Goal: Task Accomplishment & Management: Manage account settings

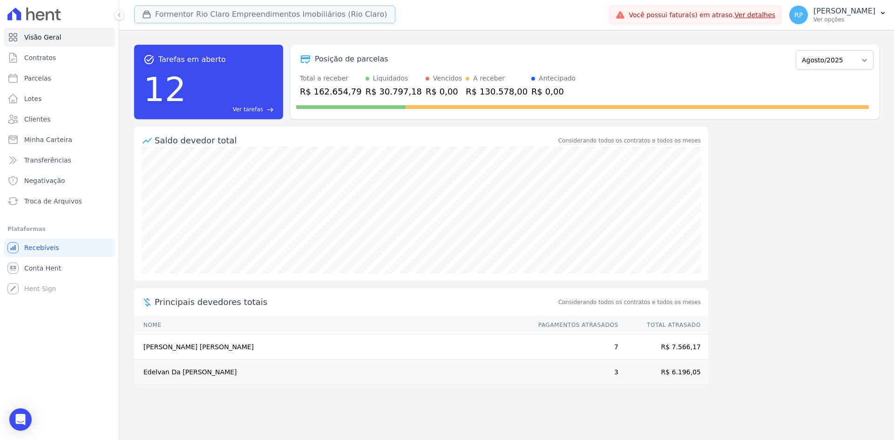
click at [180, 14] on button "Formentor Rio Claro Empreendimentos Imobiliários (Rio Claro)" at bounding box center [264, 15] width 261 height 18
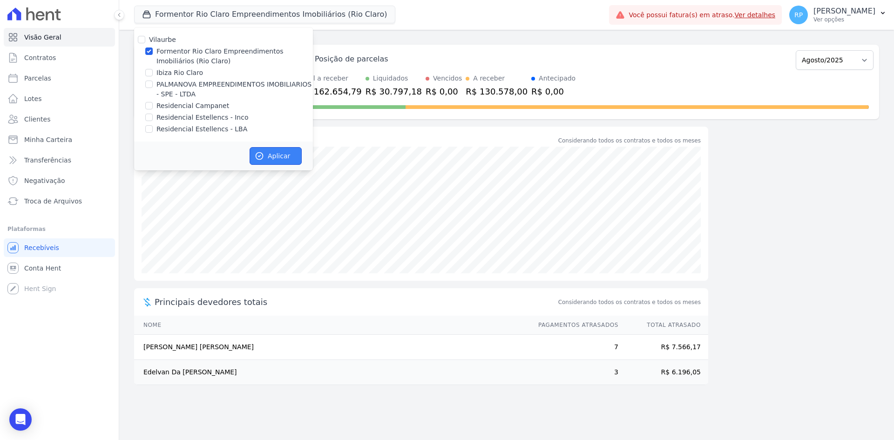
click at [280, 152] on button "Aplicar" at bounding box center [276, 156] width 52 height 18
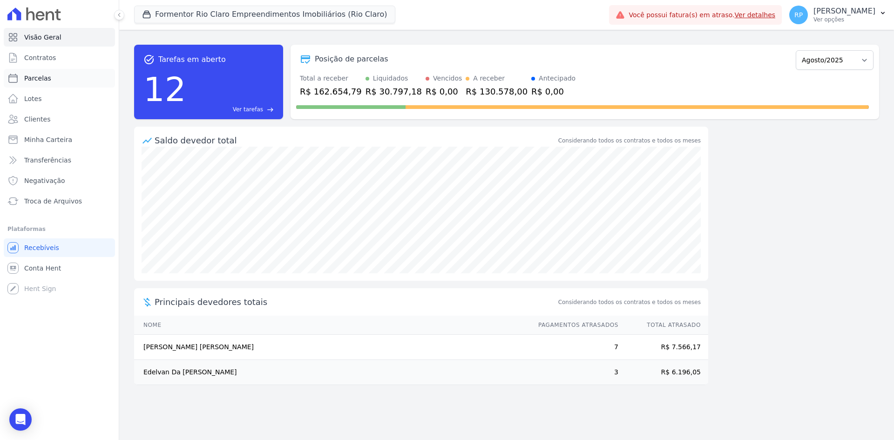
click at [45, 74] on span "Parcelas" at bounding box center [37, 78] width 27 height 9
select select
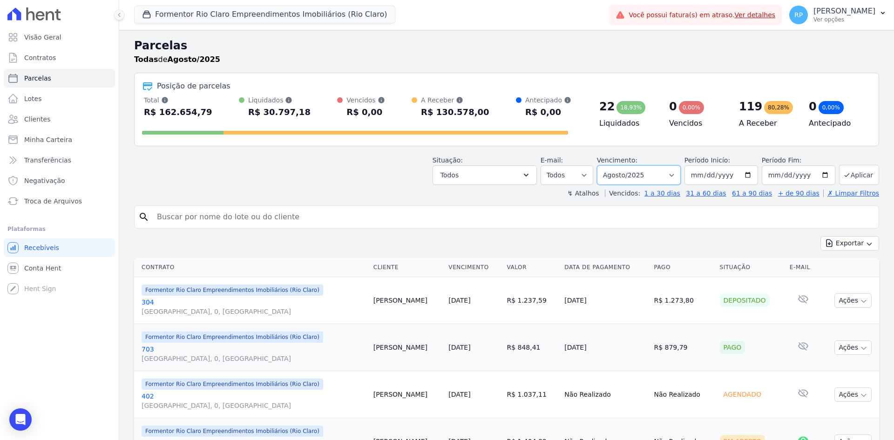
click at [637, 174] on select "Filtrar por período ──────── Todos os meses Junho/2024 Julho/2024 Agosto/2024 S…" at bounding box center [639, 175] width 84 height 20
click at [570, 176] on select "Todos Lido Não-lido" at bounding box center [567, 175] width 53 height 20
click at [504, 172] on button "Todos" at bounding box center [485, 175] width 104 height 20
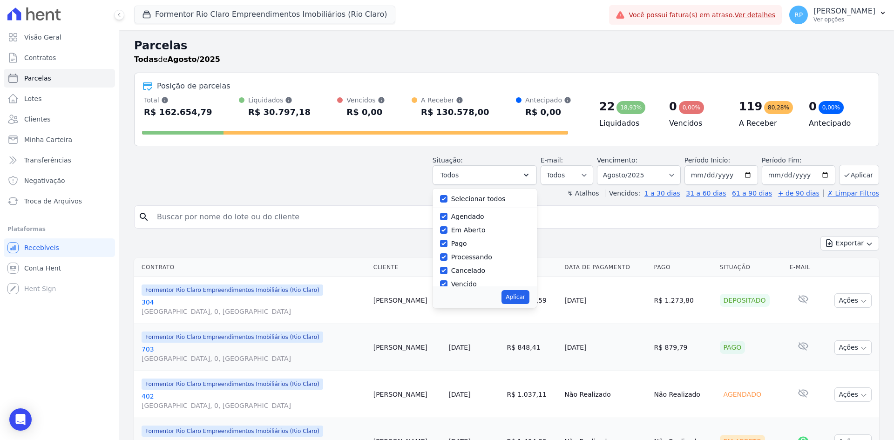
click at [470, 200] on label "Selecionar todos" at bounding box center [478, 198] width 54 height 7
click at [447, 200] on input "Selecionar todos" at bounding box center [443, 198] width 7 height 7
checkbox input "false"
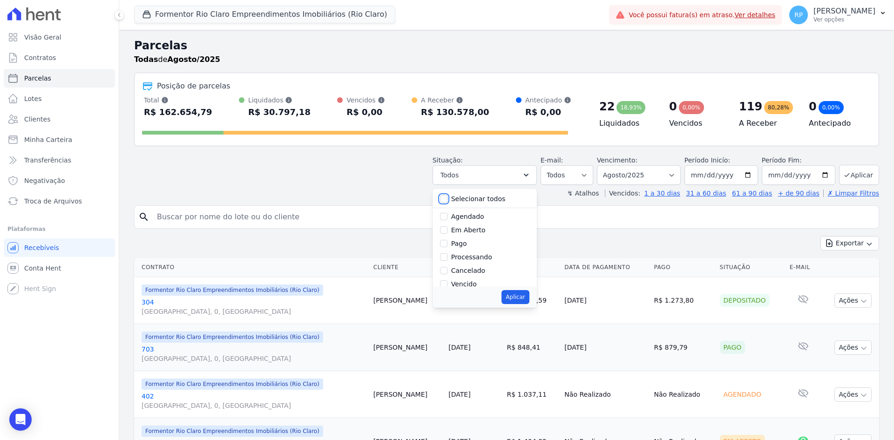
checkbox input "false"
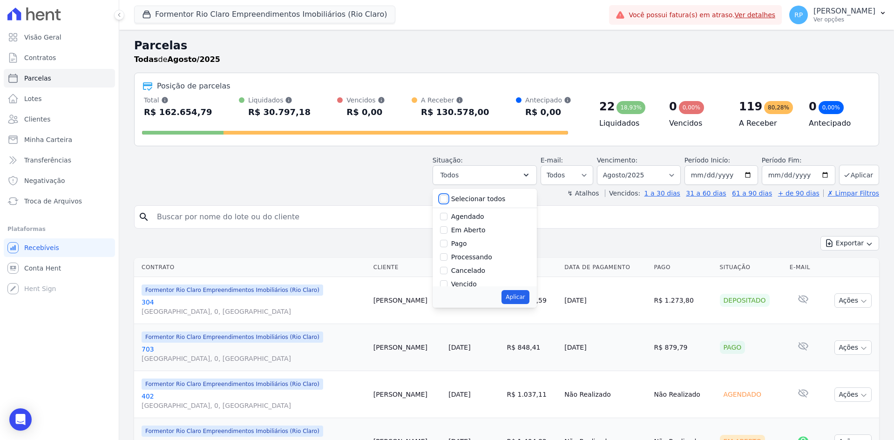
checkbox input "false"
click at [463, 244] on label "Pago" at bounding box center [459, 243] width 16 height 7
click at [447, 244] on input "Pago" at bounding box center [443, 243] width 7 height 7
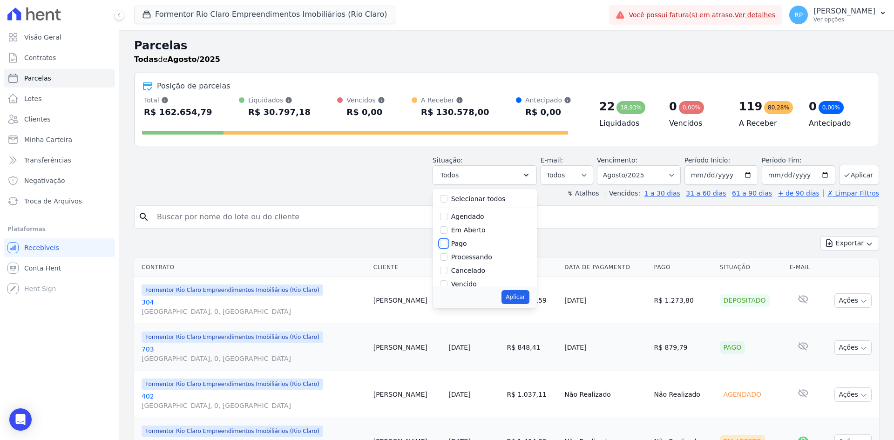
checkbox input "true"
click at [481, 246] on label "Depositado" at bounding box center [469, 248] width 37 height 7
click at [447, 246] on input "Depositado" at bounding box center [443, 248] width 7 height 7
checkbox input "true"
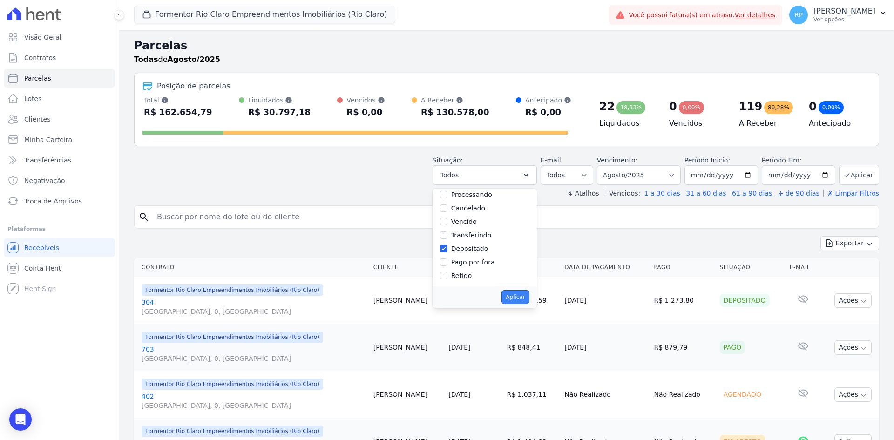
click at [524, 298] on button "Aplicar" at bounding box center [515, 297] width 27 height 14
select select "paid"
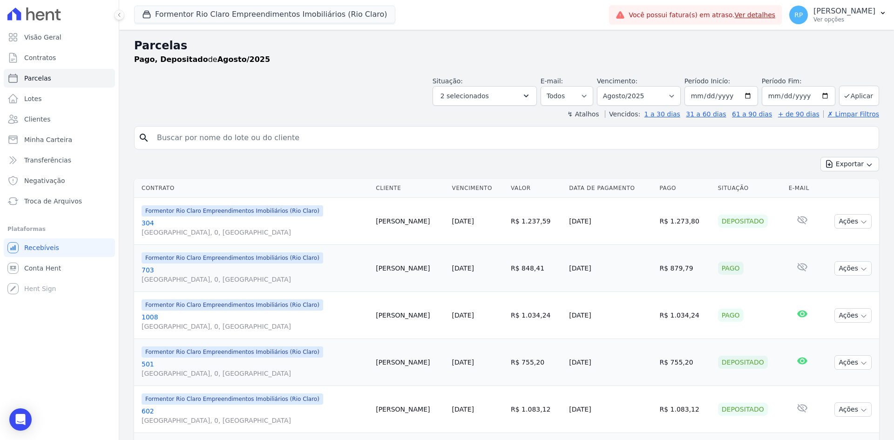
select select
drag, startPoint x: 563, startPoint y: 217, endPoint x: 612, endPoint y: 218, distance: 49.4
click at [612, 218] on td "[DATE]" at bounding box center [610, 221] width 90 height 47
drag, startPoint x: 369, startPoint y: 226, endPoint x: 411, endPoint y: 223, distance: 42.5
click at [411, 223] on td "[PERSON_NAME]" at bounding box center [410, 221] width 76 height 47
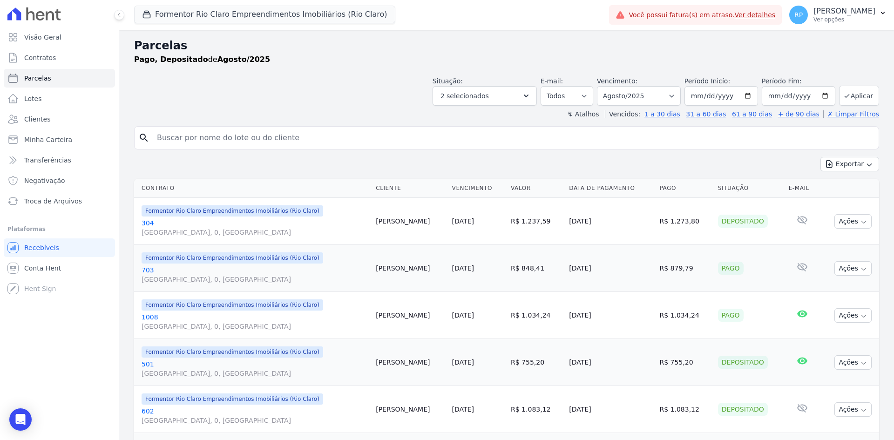
click at [576, 237] on td "[DATE]" at bounding box center [610, 221] width 90 height 47
drag, startPoint x: 567, startPoint y: 228, endPoint x: 599, endPoint y: 232, distance: 32.9
click at [599, 232] on td "[DATE]" at bounding box center [610, 221] width 90 height 47
click at [456, 222] on link "[DATE]" at bounding box center [463, 220] width 22 height 7
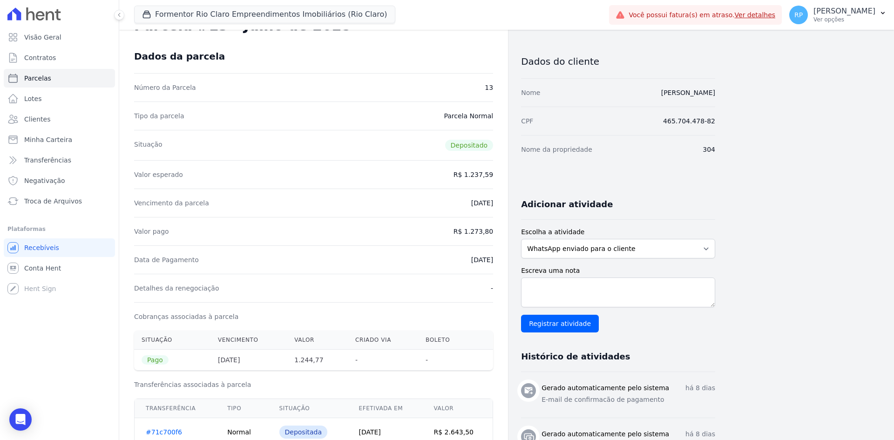
scroll to position [93, 0]
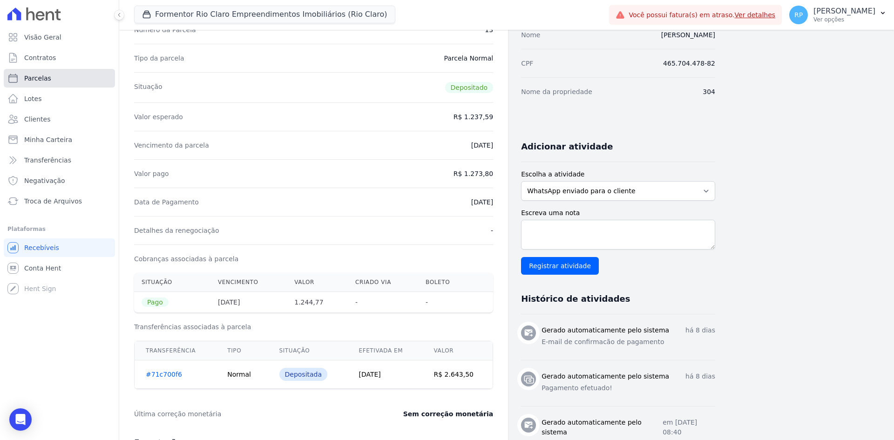
click at [40, 73] on link "Parcelas" at bounding box center [59, 78] width 111 height 19
select select
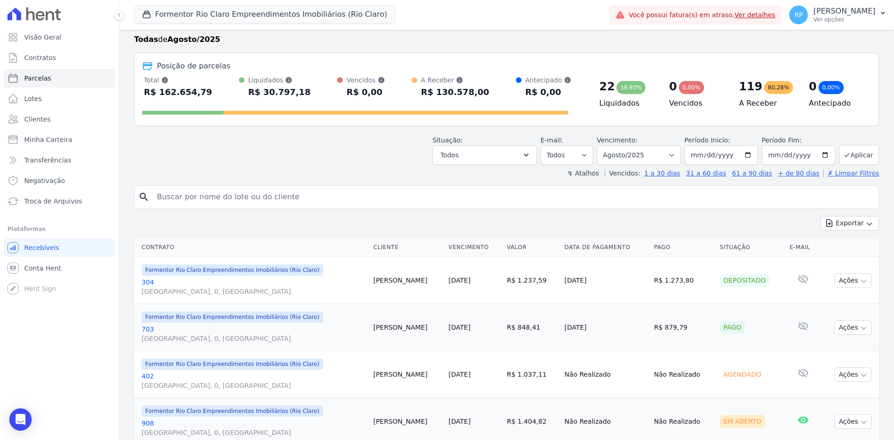
scroll to position [47, 0]
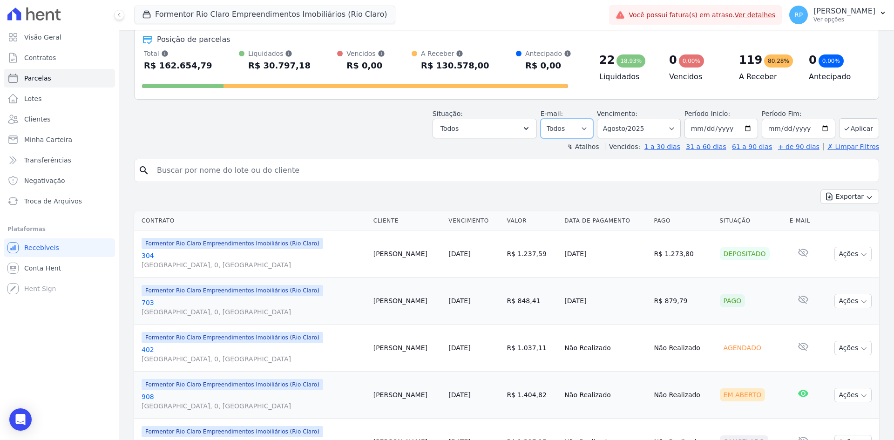
click at [593, 126] on select "Todos Lido Não-lido" at bounding box center [567, 129] width 53 height 20
click at [516, 134] on button "Todos" at bounding box center [485, 129] width 104 height 20
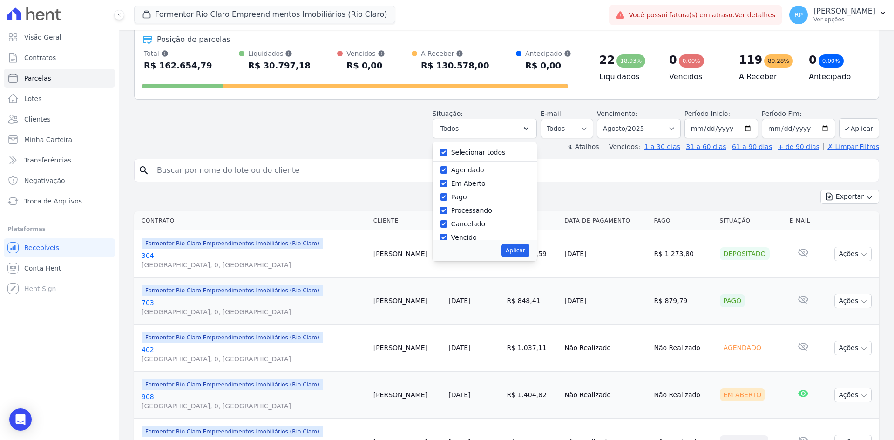
click at [473, 155] on label "Selecionar todos" at bounding box center [478, 152] width 54 height 7
click at [447, 155] on input "Selecionar todos" at bounding box center [443, 152] width 7 height 7
checkbox input "false"
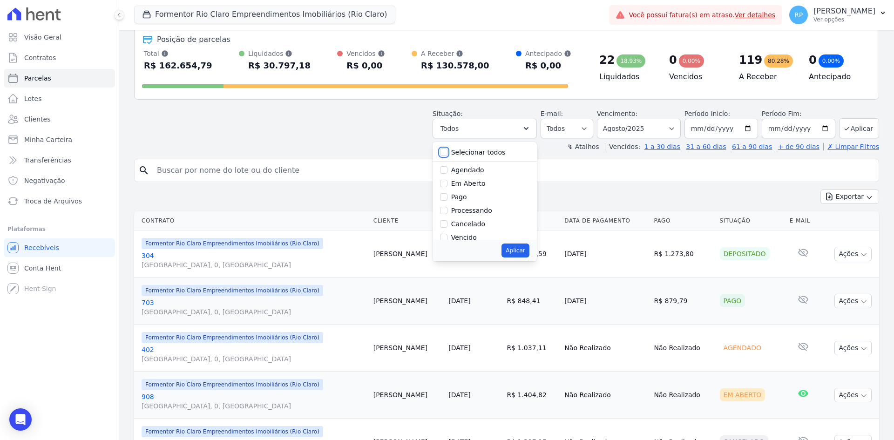
checkbox input "false"
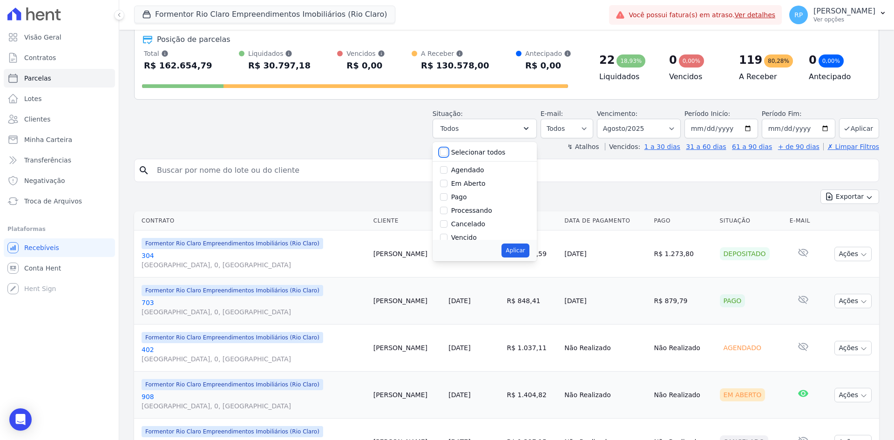
checkbox input "false"
click at [467, 199] on label "Pago" at bounding box center [459, 196] width 16 height 7
click at [447, 199] on input "Pago" at bounding box center [443, 196] width 7 height 7
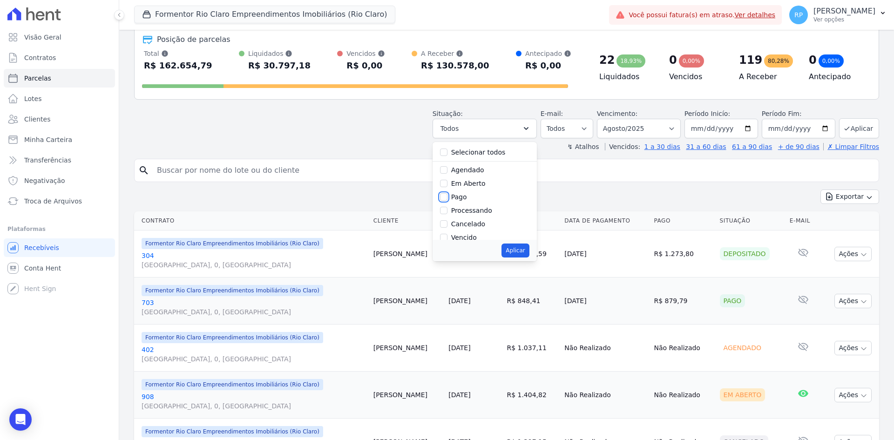
checkbox input "true"
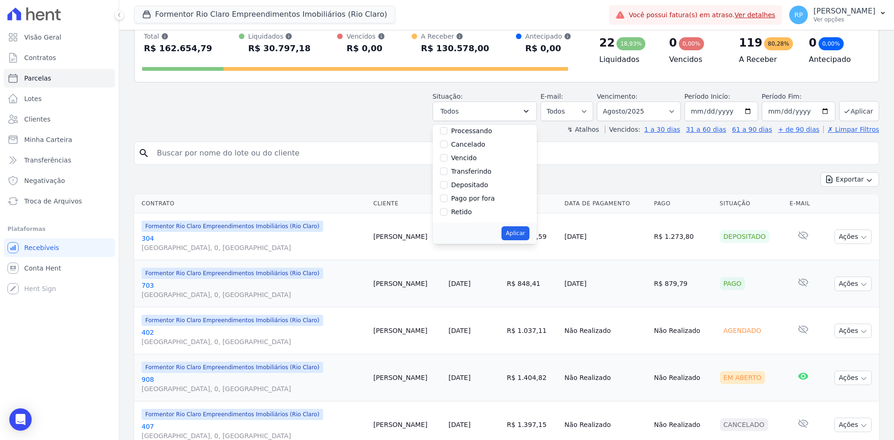
scroll to position [93, 0]
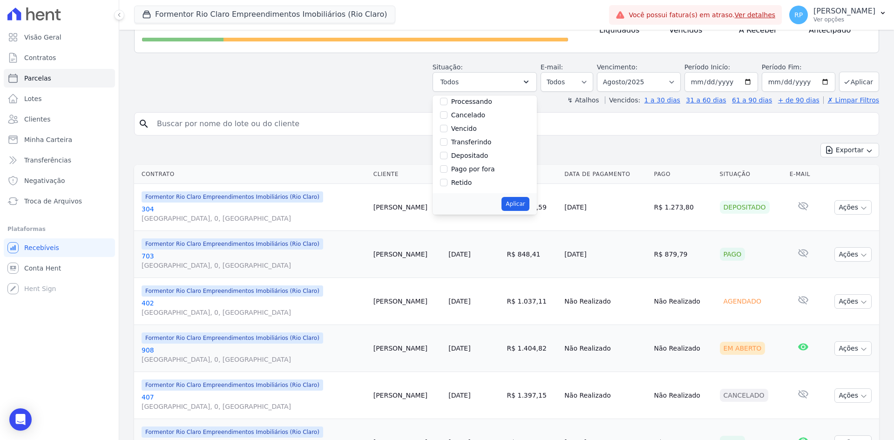
click at [460, 156] on label "Depositado" at bounding box center [469, 155] width 37 height 7
click at [447, 156] on input "Depositado" at bounding box center [443, 155] width 7 height 7
checkbox input "true"
click at [478, 140] on label "Transferindo" at bounding box center [471, 141] width 41 height 7
click at [447, 140] on input "Transferindo" at bounding box center [443, 141] width 7 height 7
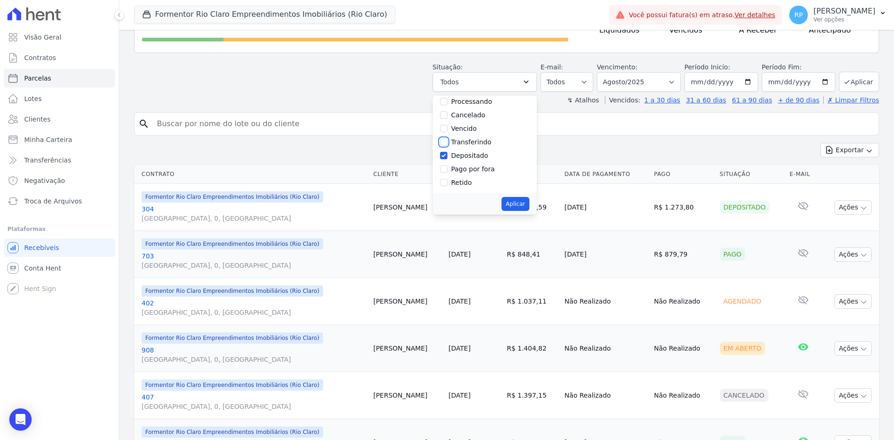
checkbox input "true"
click at [528, 204] on button "Aplicar" at bounding box center [515, 204] width 27 height 14
select select "paid"
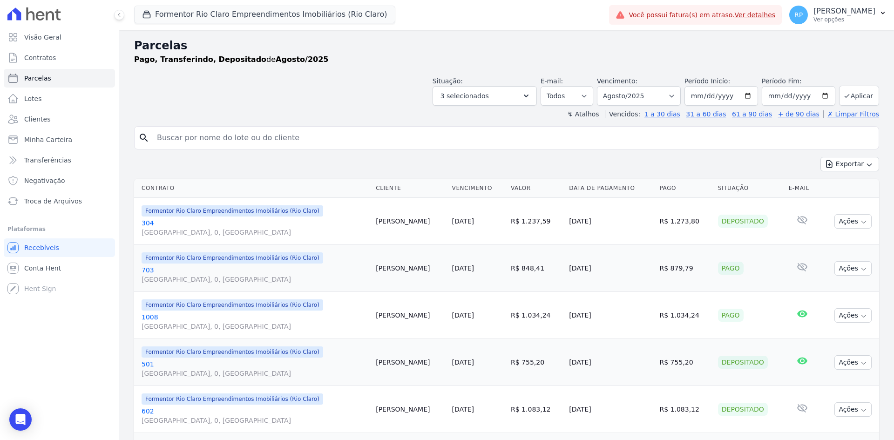
select select
click at [852, 160] on button "Exportar" at bounding box center [849, 164] width 59 height 14
click at [835, 187] on span "Exportar PDF" at bounding box center [849, 186] width 49 height 9
